Goal: Task Accomplishment & Management: Use online tool/utility

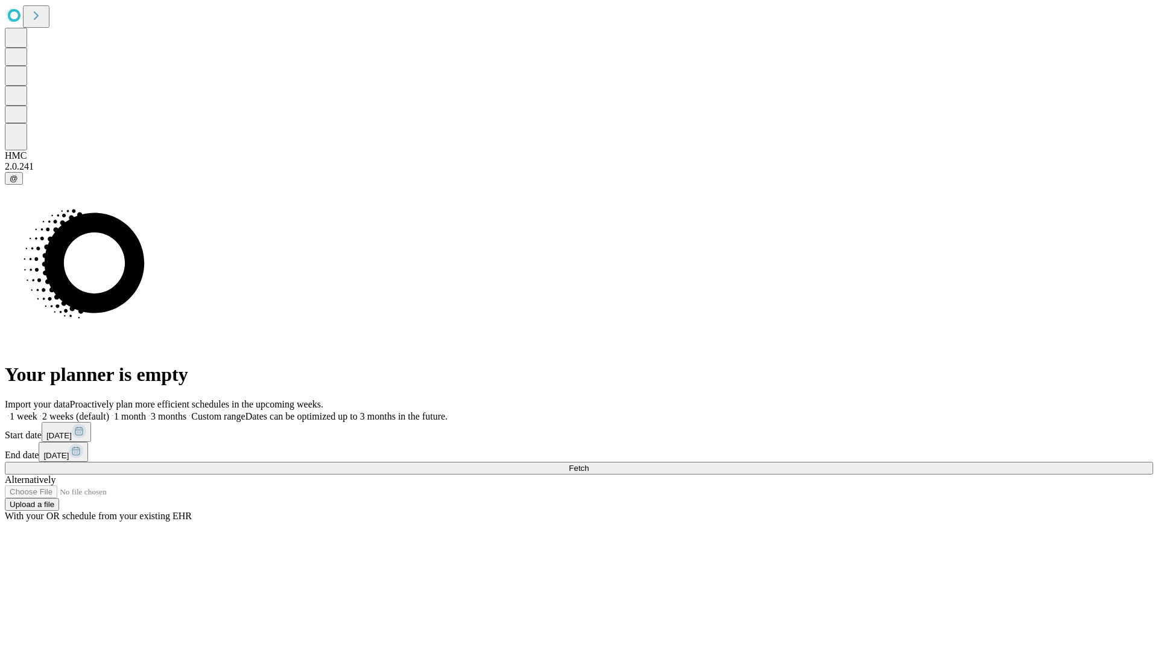
click at [589, 463] on span "Fetch" at bounding box center [579, 467] width 20 height 9
